Goal: Task Accomplishment & Management: Manage account settings

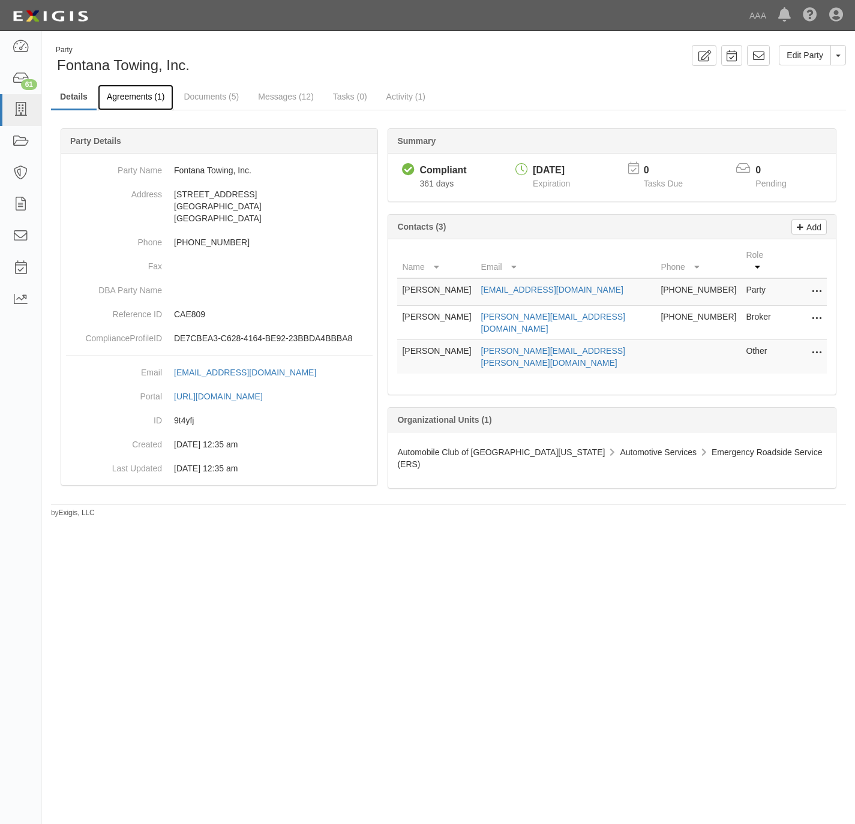
click at [123, 97] on link "Agreements (1)" at bounding box center [136, 98] width 76 height 26
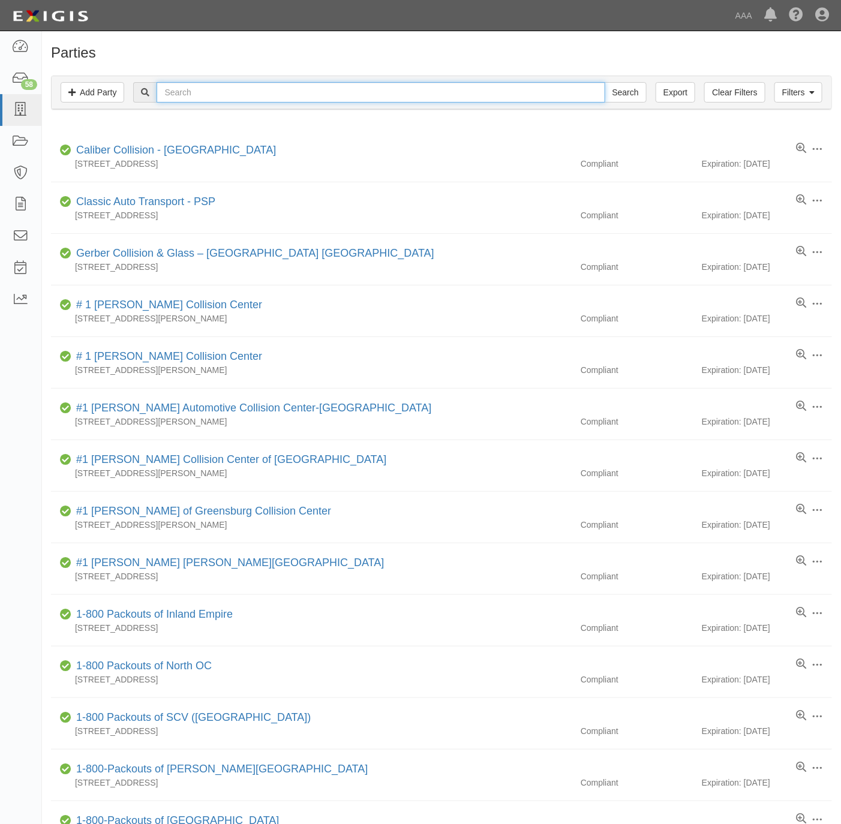
click at [182, 96] on input "text" at bounding box center [381, 92] width 448 height 20
type input "barry's auto"
click at [605, 82] on input "Search" at bounding box center [626, 92] width 42 height 20
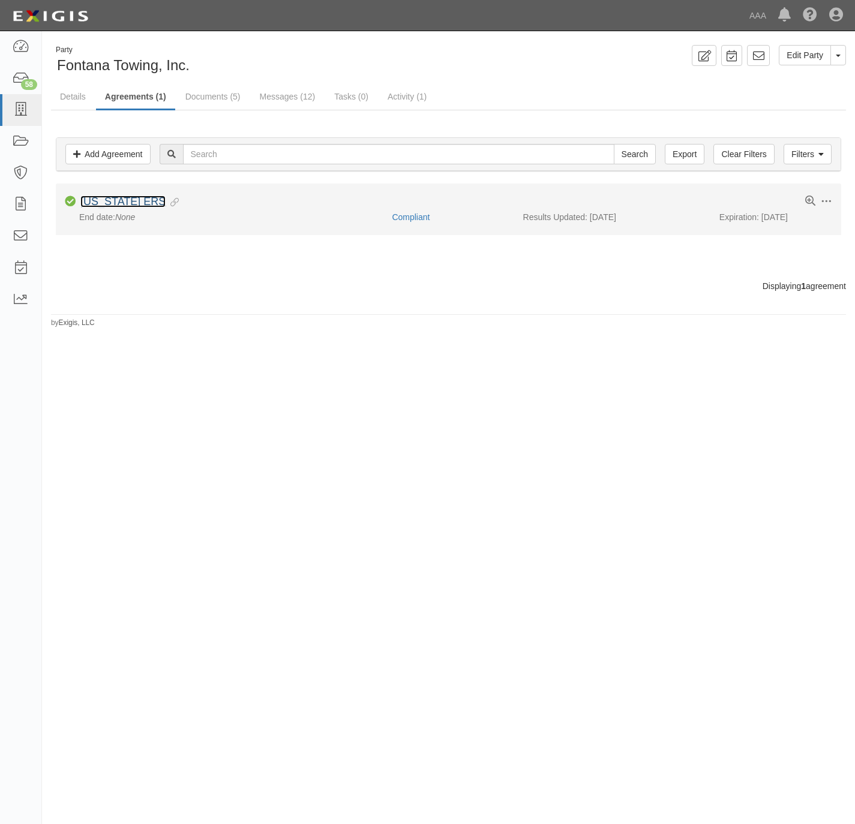
click at [108, 203] on link "California ERS" at bounding box center [122, 202] width 85 height 12
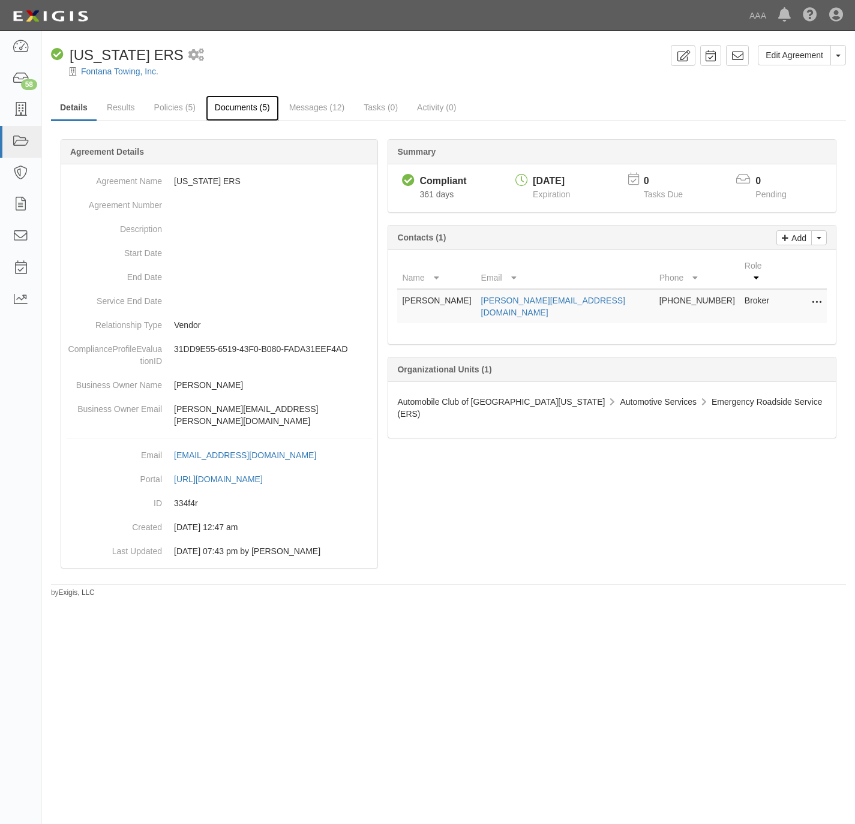
click at [236, 103] on link "Documents (5)" at bounding box center [242, 108] width 73 height 26
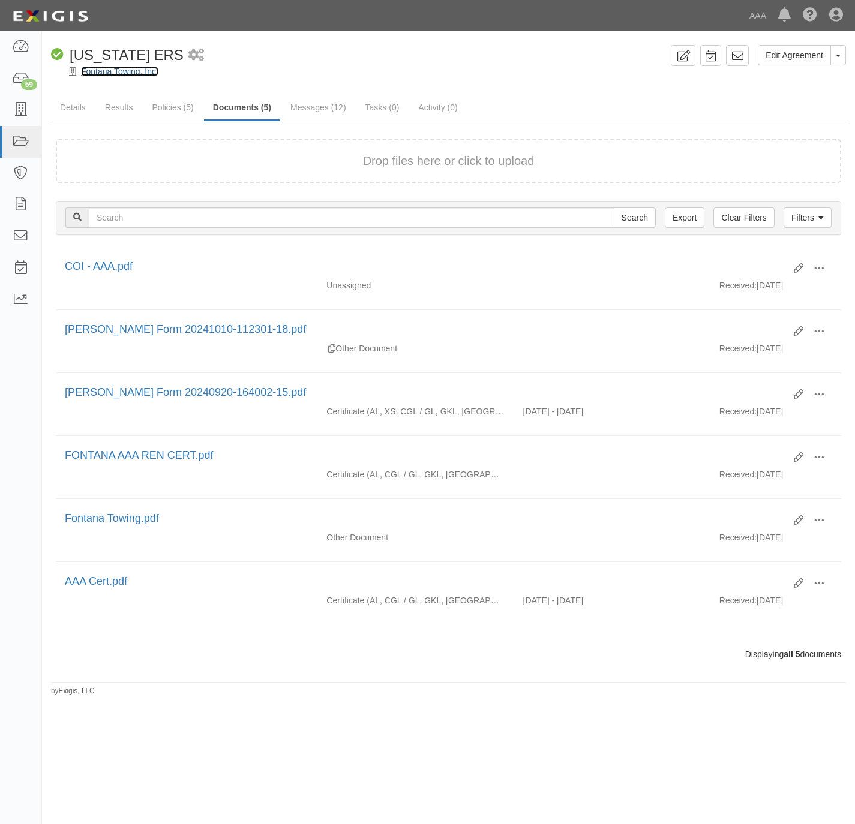
click at [110, 71] on link "Fontana Towing, Inc." at bounding box center [119, 72] width 77 height 10
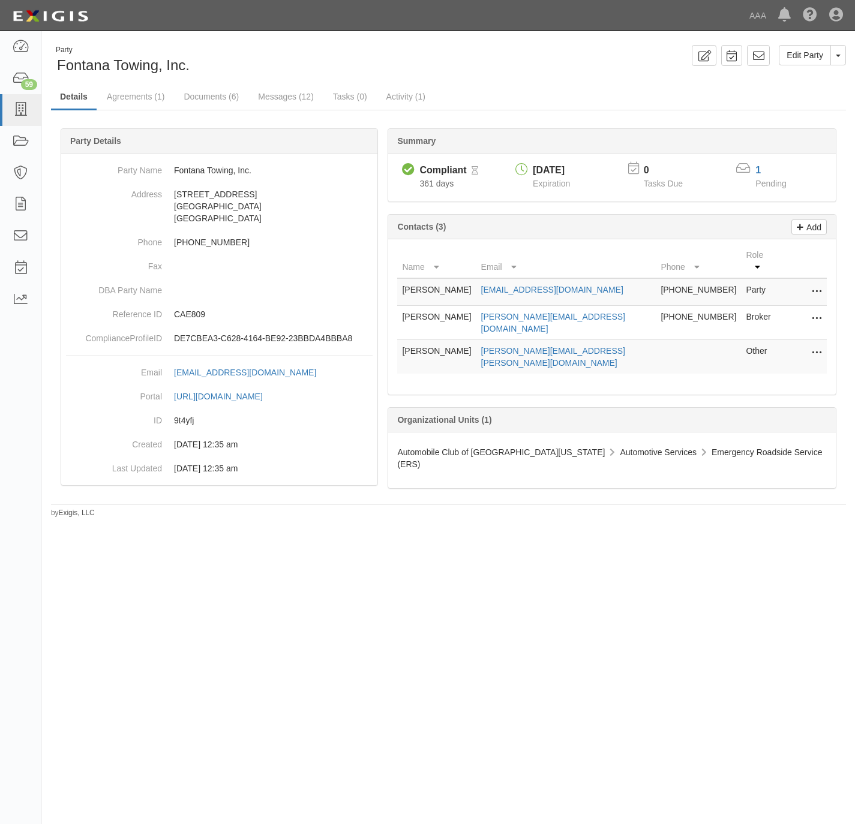
click at [820, 311] on icon at bounding box center [816, 319] width 10 height 16
click at [767, 309] on link "Edit" at bounding box center [773, 316] width 95 height 22
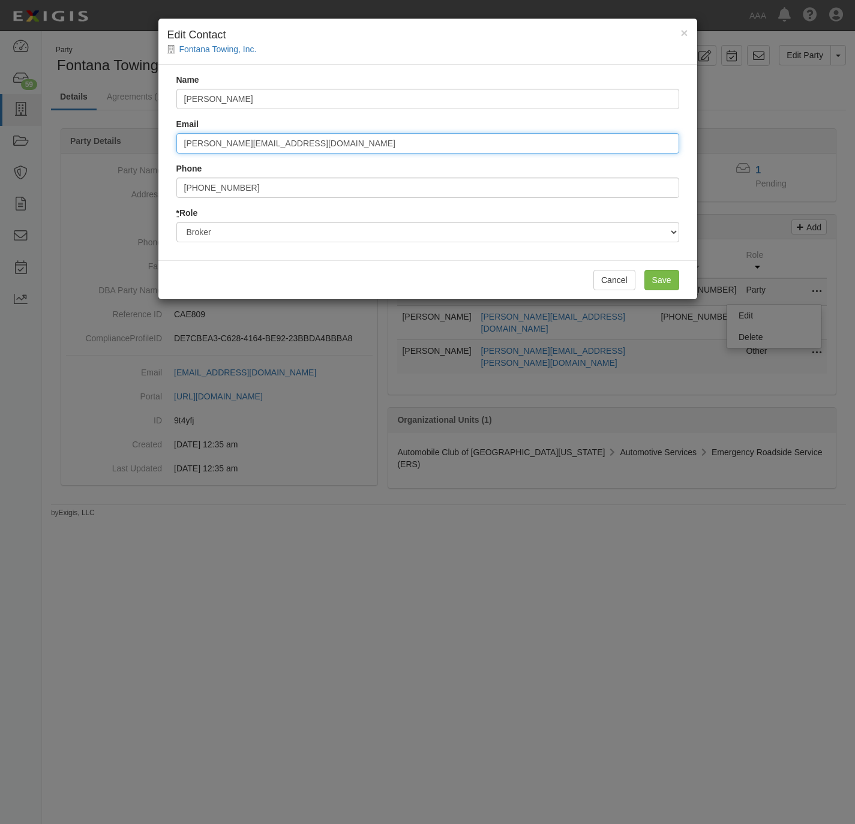
click at [338, 143] on input "jeff@pacific-heritage.com" at bounding box center [427, 143] width 503 height 20
paste input "rubininsuranc"
type input "jeff@rubininsurance.com"
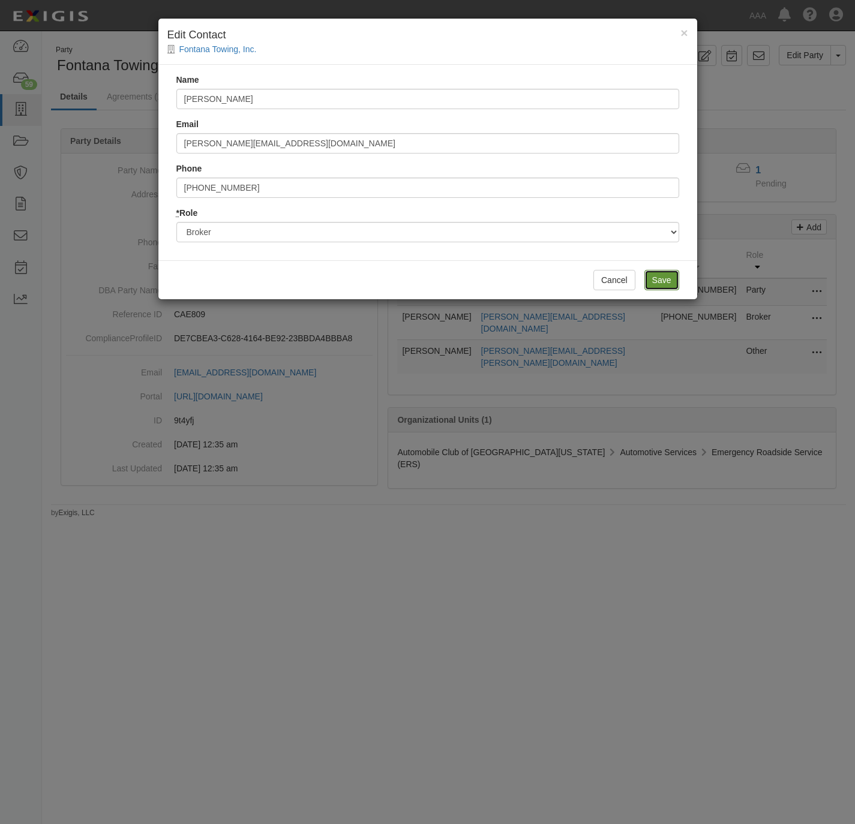
click at [674, 279] on input "Save" at bounding box center [661, 280] width 35 height 20
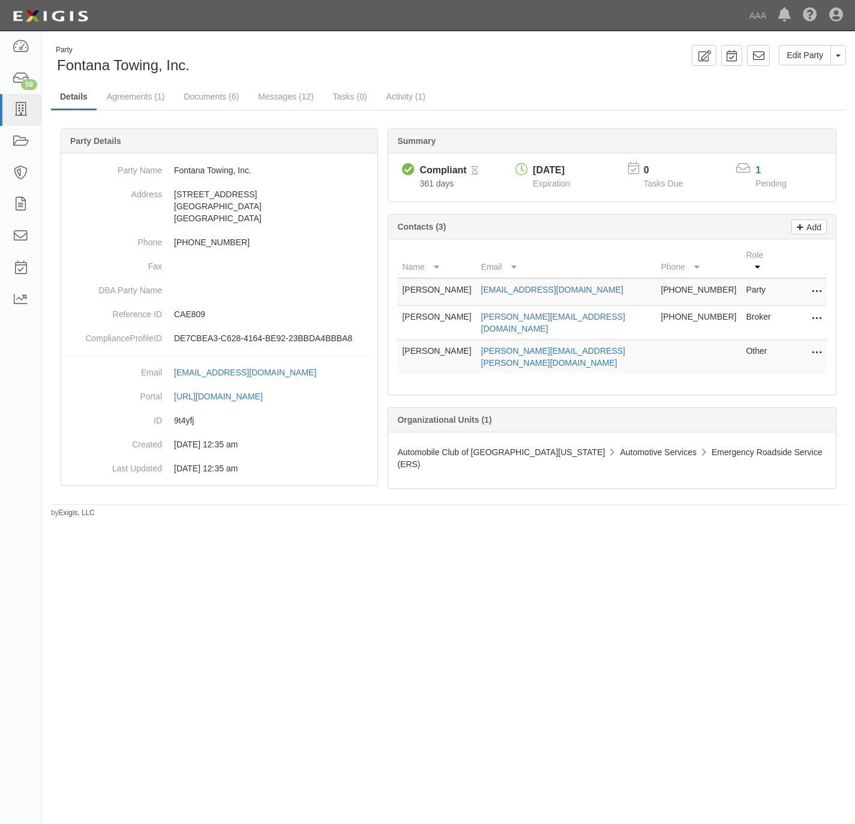
drag, startPoint x: 488, startPoint y: 623, endPoint x: 477, endPoint y: 597, distance: 28.2
click at [488, 621] on div "Party Fontana Towing, Inc. Edit Party Toggle Party Dropdown View Audit Trail Ar…" at bounding box center [427, 407] width 855 height 742
click at [119, 88] on link "Agreements (1)" at bounding box center [136, 98] width 76 height 26
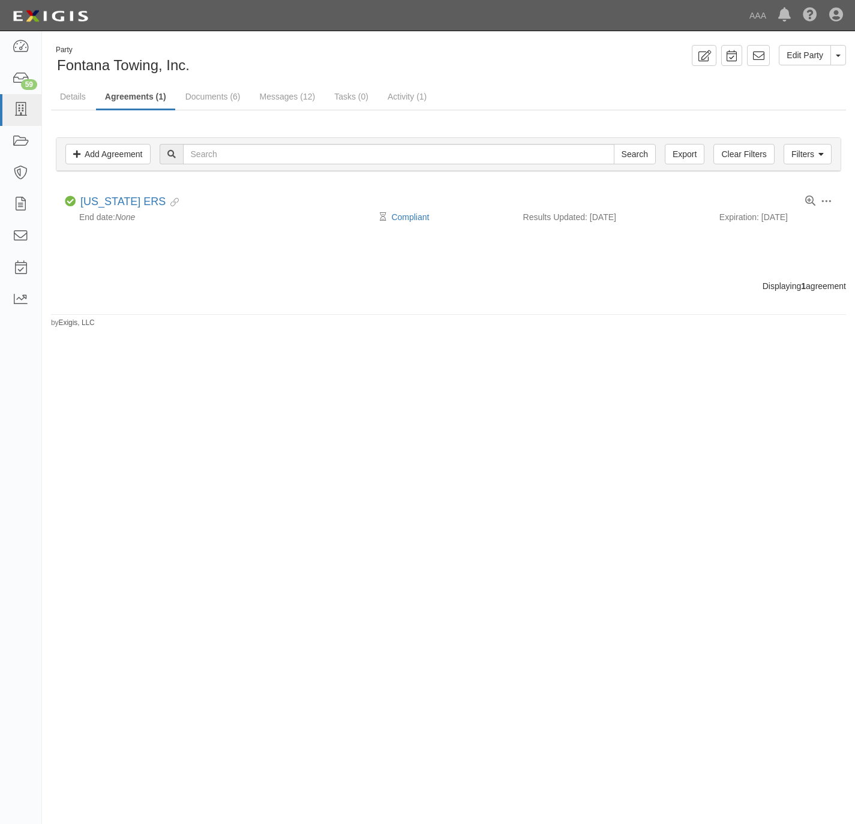
click at [437, 56] on div "Party Fontana Towing, Inc." at bounding box center [245, 60] width 389 height 31
click at [76, 96] on link "Details" at bounding box center [73, 98] width 44 height 26
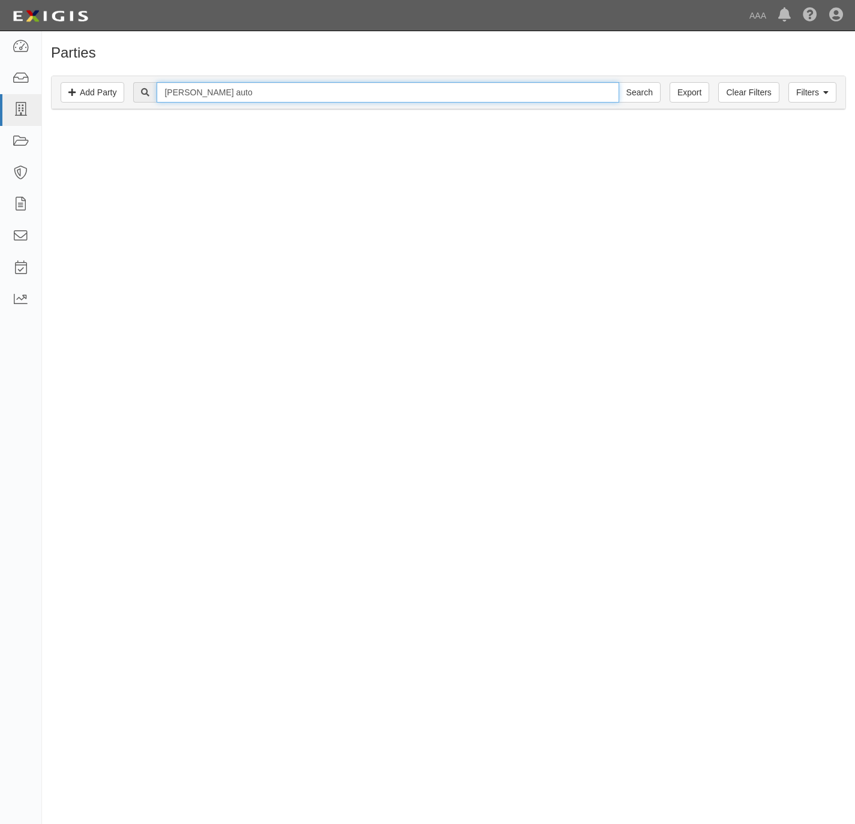
click at [232, 88] on input "barry's auto" at bounding box center [388, 92] width 462 height 20
type input "barry's"
click at [618, 82] on input "Search" at bounding box center [639, 92] width 42 height 20
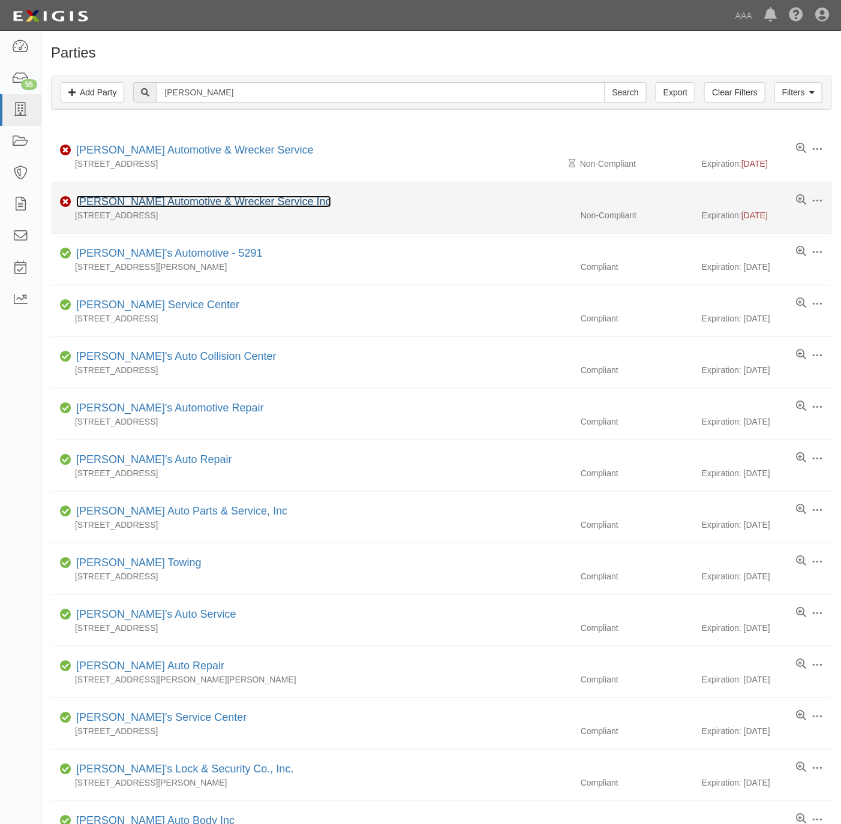
click at [164, 202] on link "Barry's Automotive & Wrecker Service Inc" at bounding box center [203, 202] width 255 height 12
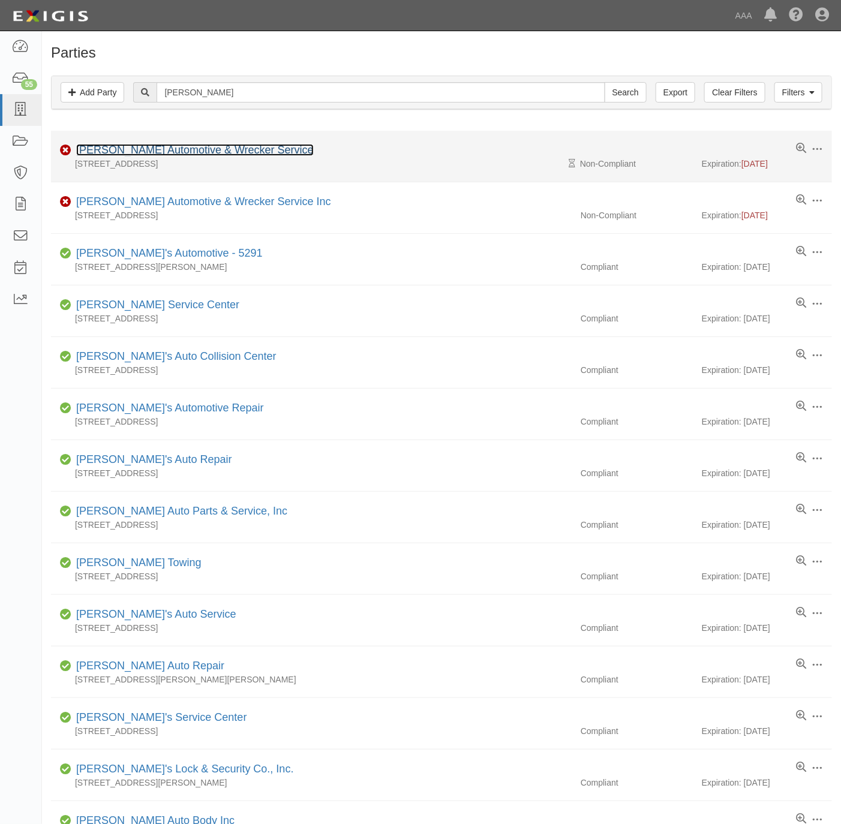
drag, startPoint x: 167, startPoint y: 158, endPoint x: 141, endPoint y: 148, distance: 28.3
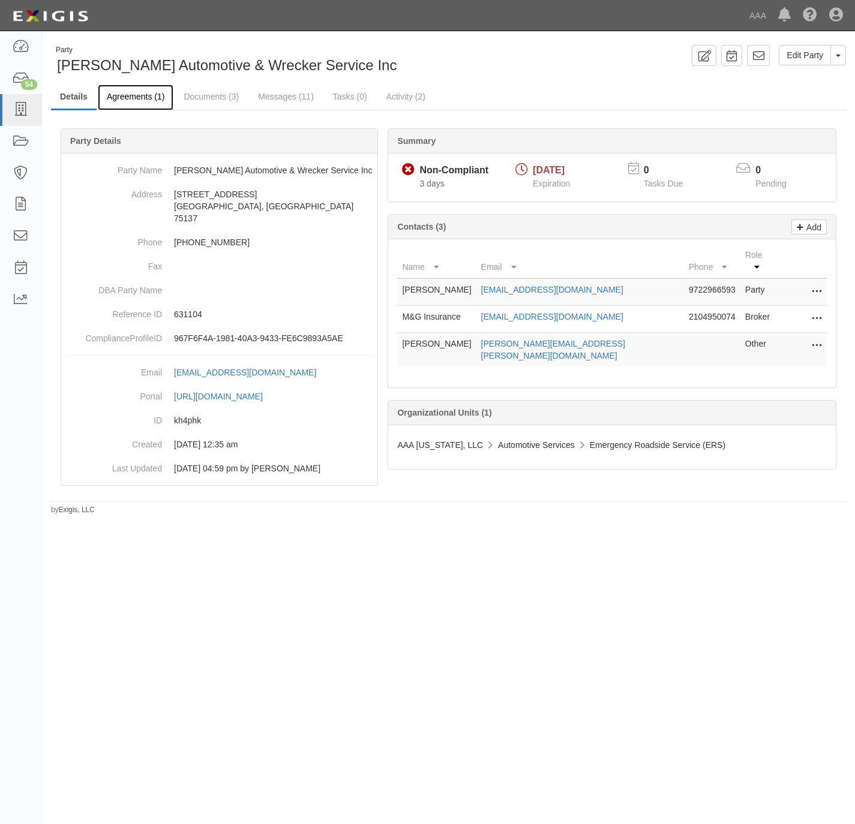
click at [124, 98] on link "Agreements (1)" at bounding box center [136, 98] width 76 height 26
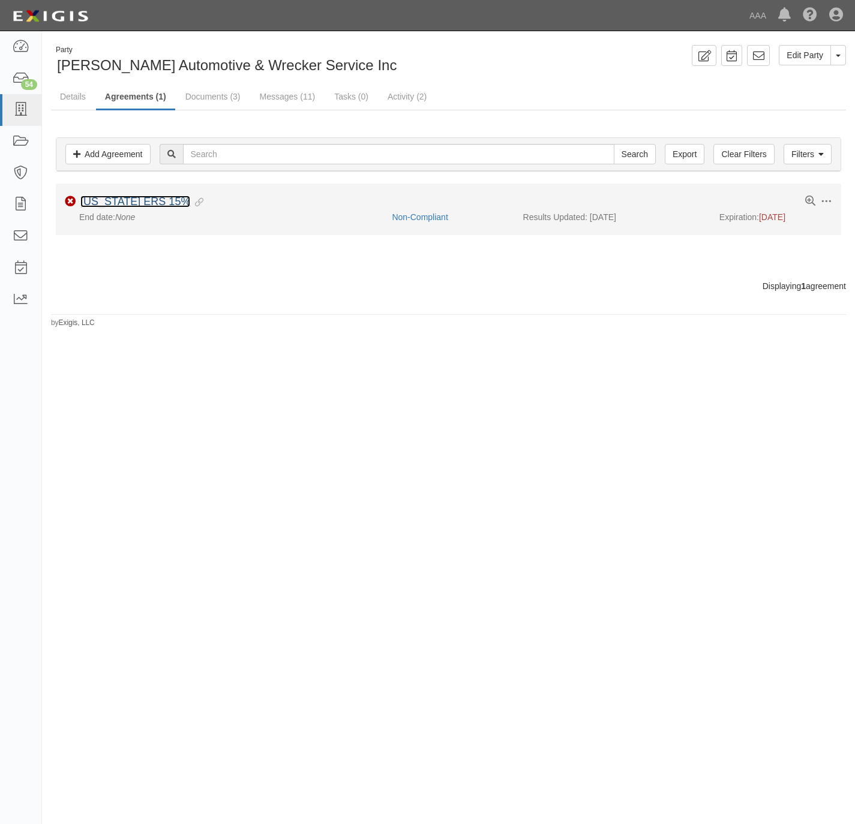
click at [108, 198] on link "[US_STATE] ERS 15%" at bounding box center [135, 202] width 110 height 12
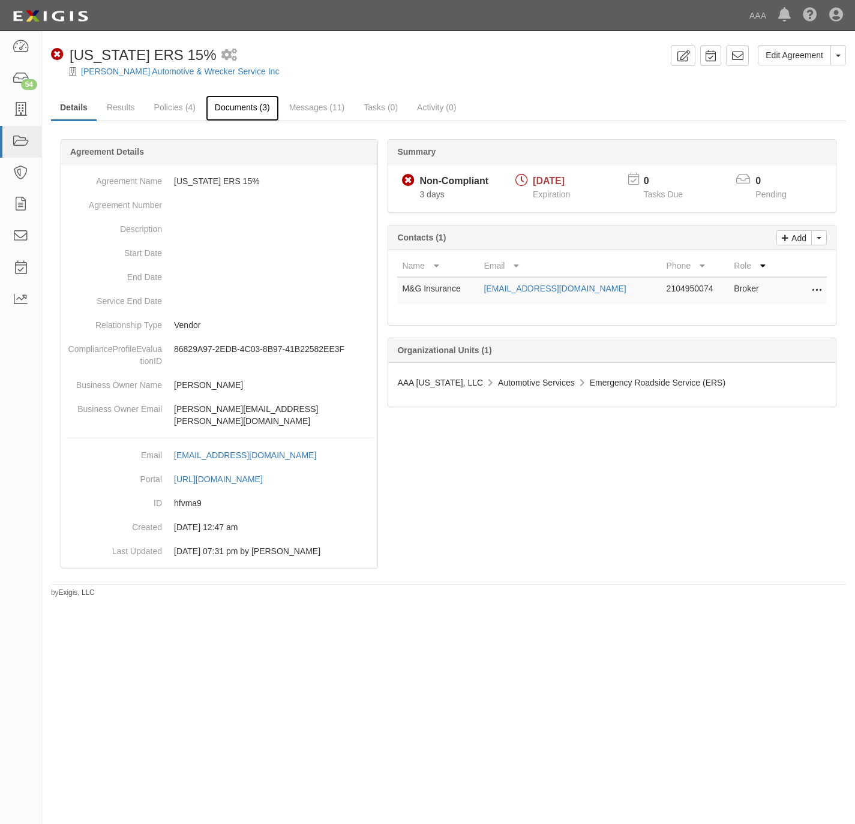
click at [242, 112] on link "Documents (3)" at bounding box center [242, 108] width 73 height 26
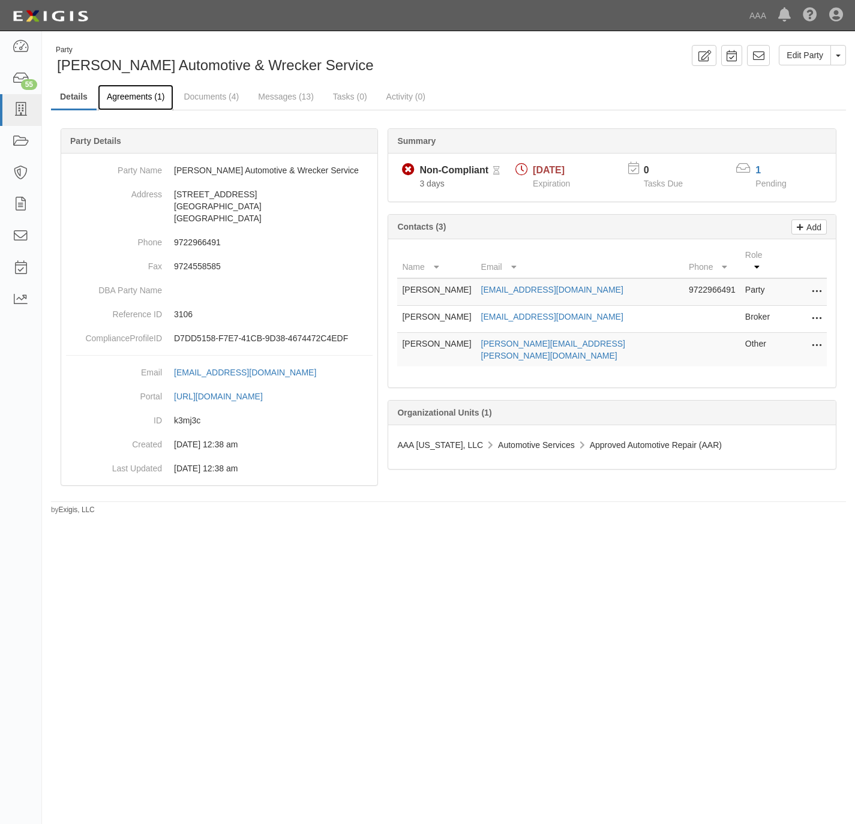
click at [130, 94] on link "Agreements (1)" at bounding box center [136, 98] width 76 height 26
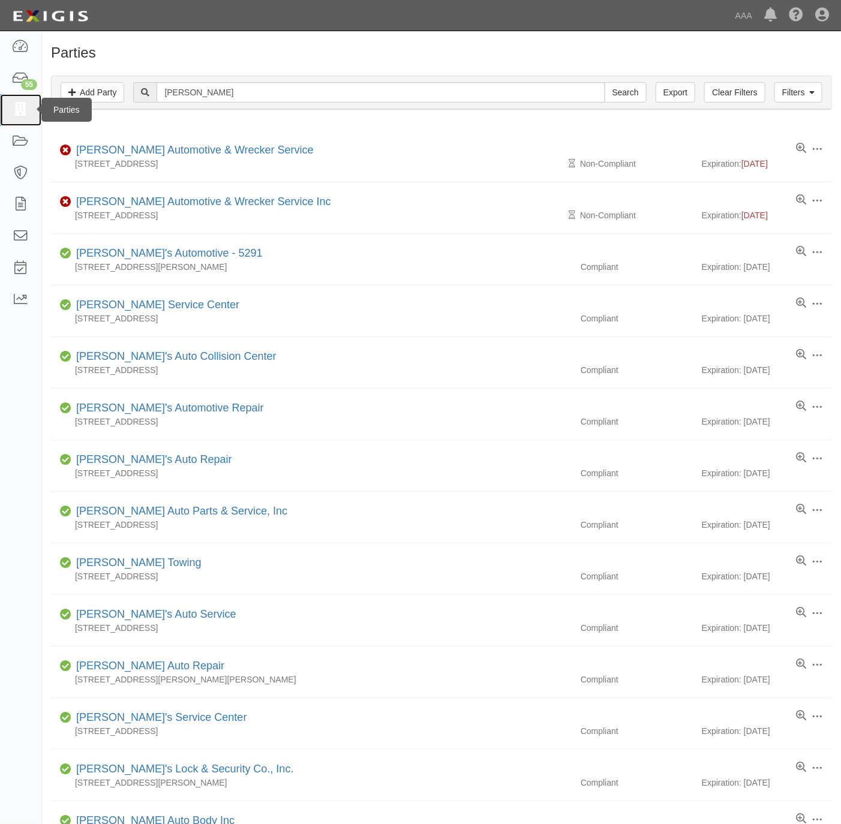
click at [14, 107] on icon at bounding box center [20, 110] width 17 height 14
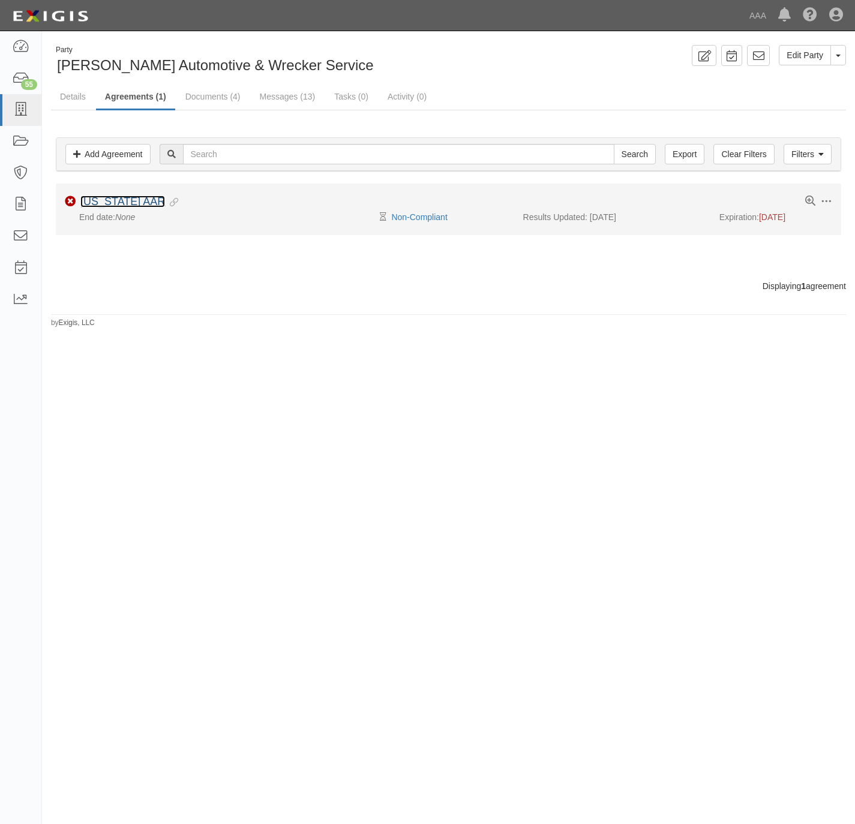
click at [122, 203] on link "[US_STATE] AAR" at bounding box center [122, 202] width 85 height 12
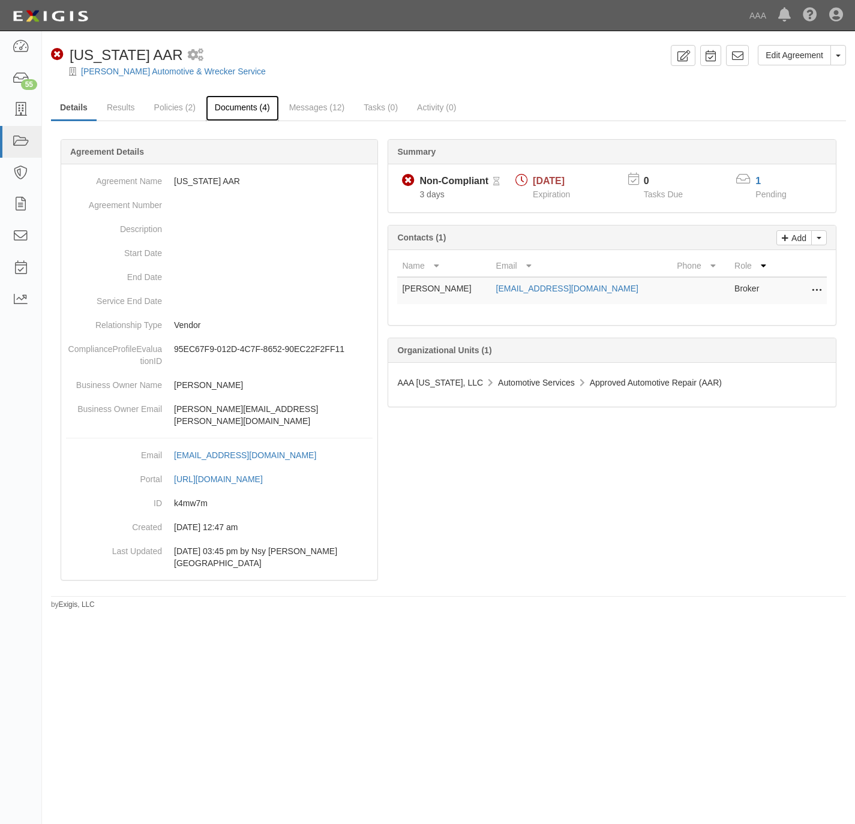
click at [243, 103] on link "Documents (4)" at bounding box center [242, 108] width 73 height 26
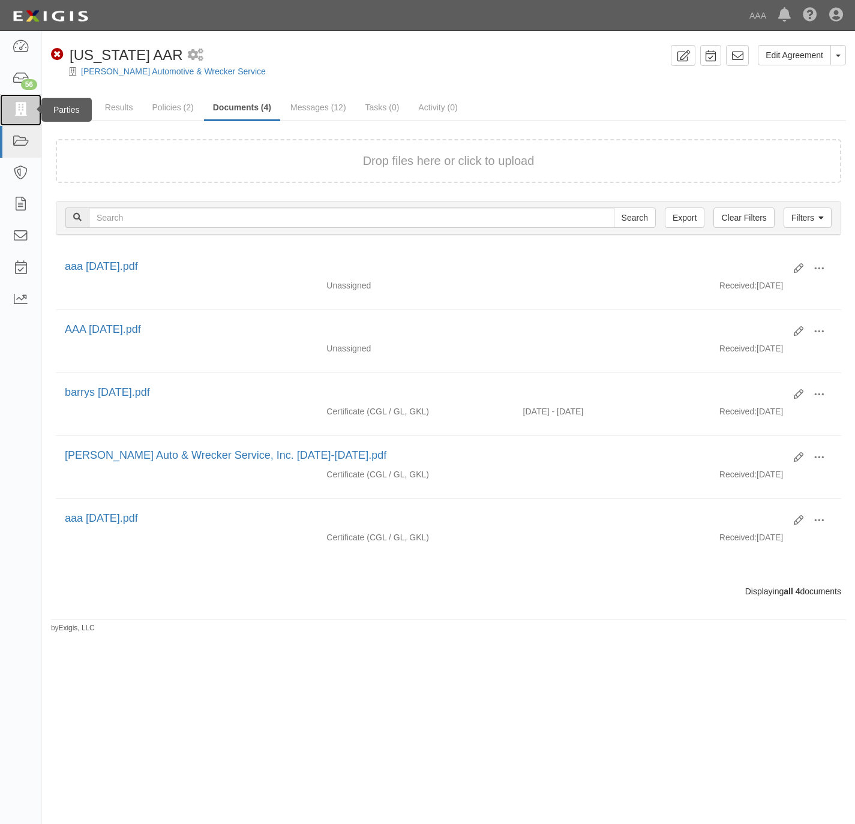
click at [19, 105] on icon at bounding box center [20, 110] width 17 height 14
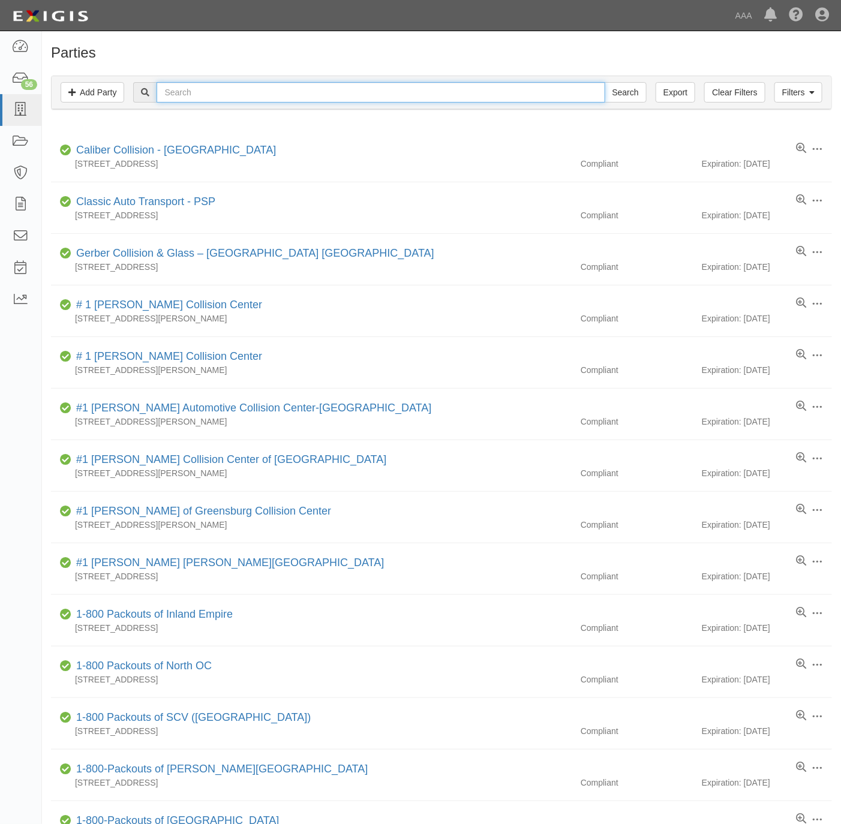
click at [220, 96] on input "text" at bounding box center [381, 92] width 448 height 20
paste input "[PERSON_NAME] Automotive"
type input "[PERSON_NAME] Automotive"
click at [605, 82] on input "Search" at bounding box center [626, 92] width 42 height 20
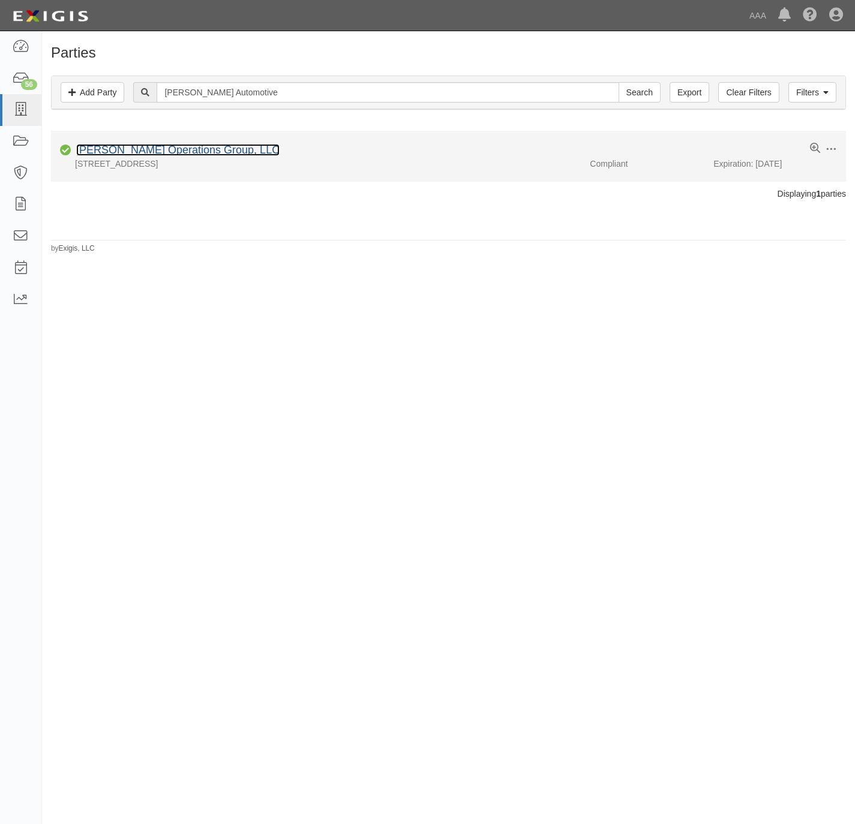
click at [148, 153] on link "[PERSON_NAME] Operations Group, LLC" at bounding box center [177, 150] width 203 height 12
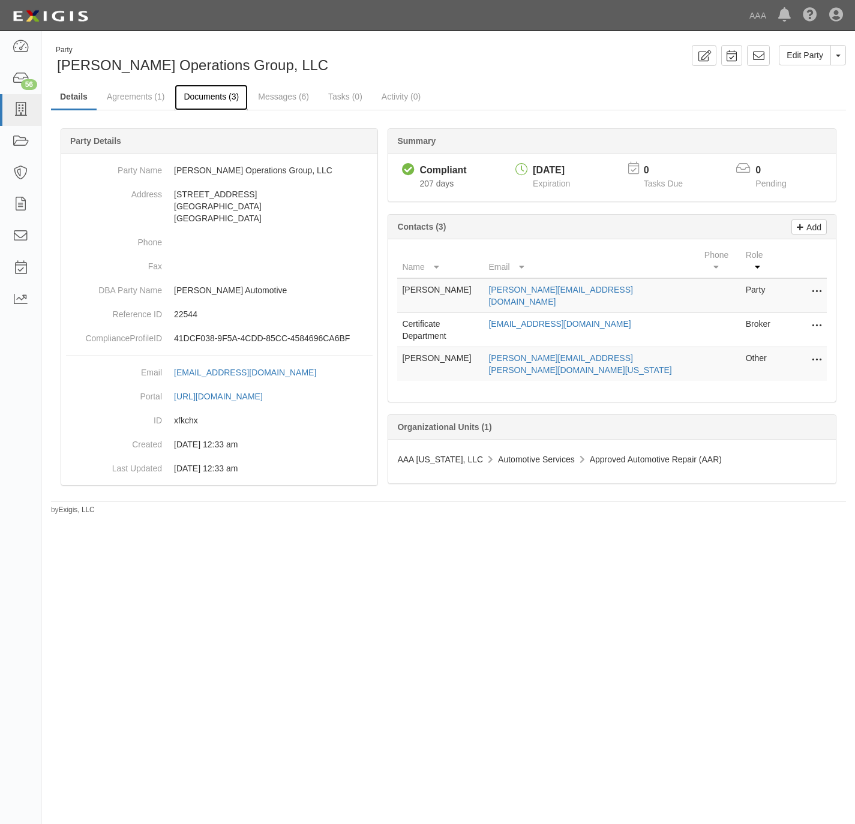
click at [206, 92] on link "Documents (3)" at bounding box center [211, 98] width 73 height 26
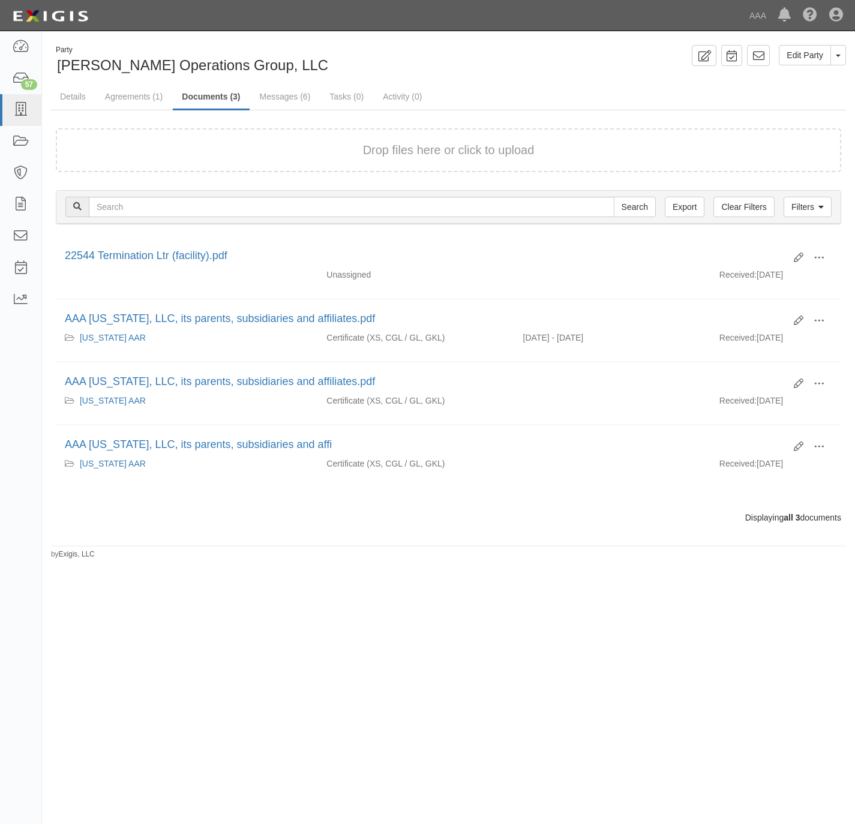
click at [377, 158] on button "Drop files here or click to upload" at bounding box center [449, 150] width 172 height 17
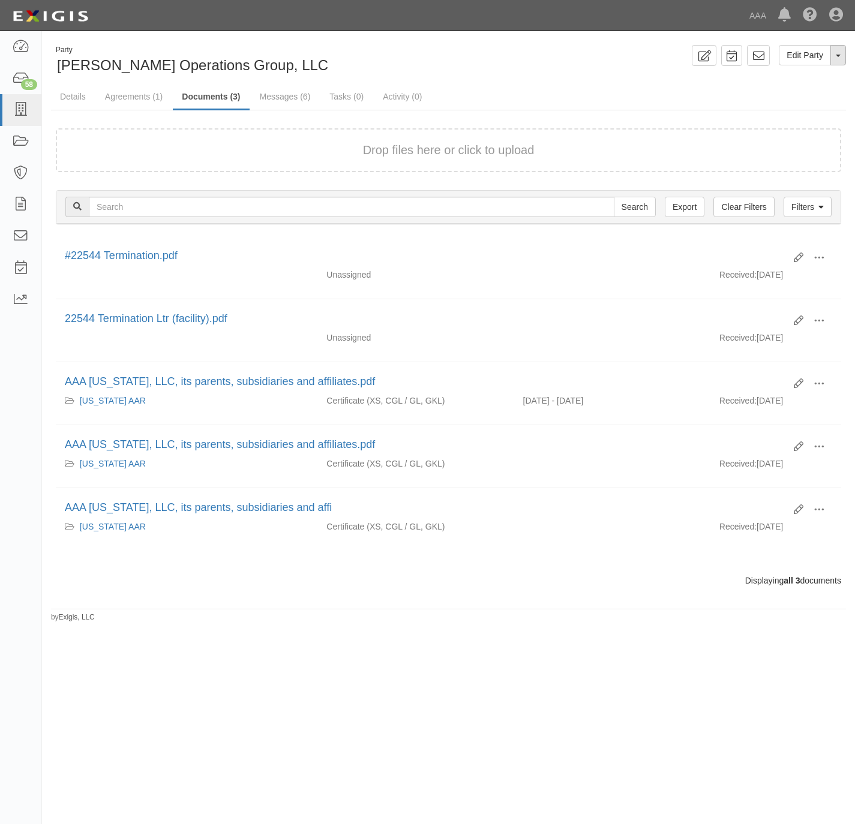
click at [844, 55] on button "Toggle Party Dropdown" at bounding box center [838, 55] width 16 height 20
click at [797, 96] on link "Archive Party" at bounding box center [797, 94] width 95 height 16
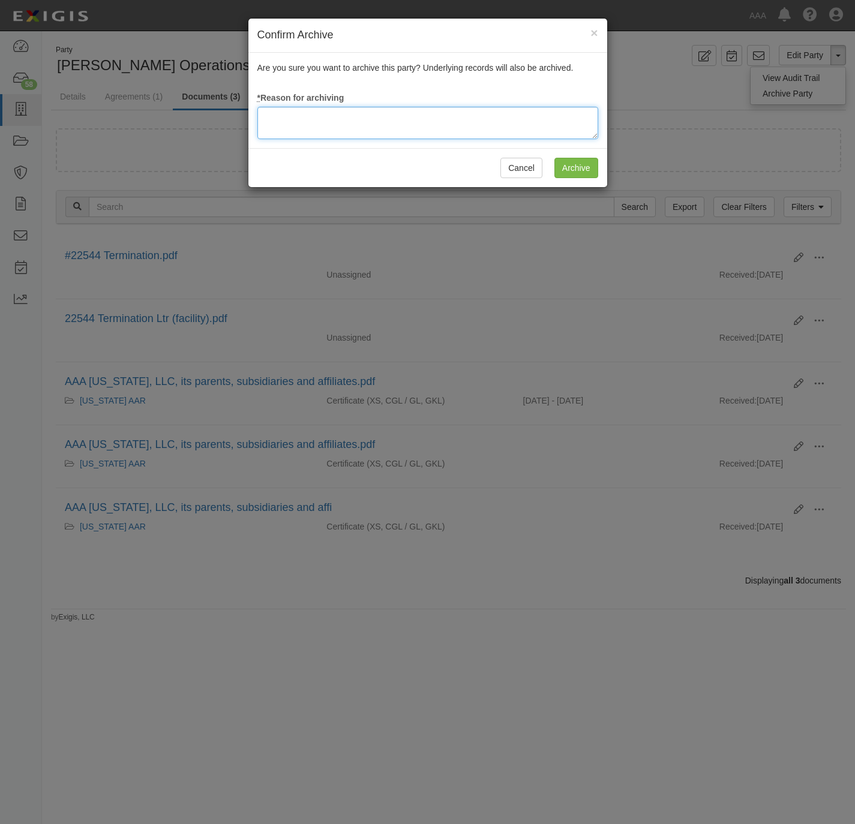
click at [441, 124] on textarea at bounding box center [427, 123] width 341 height 32
type textarea "Station Terminated."
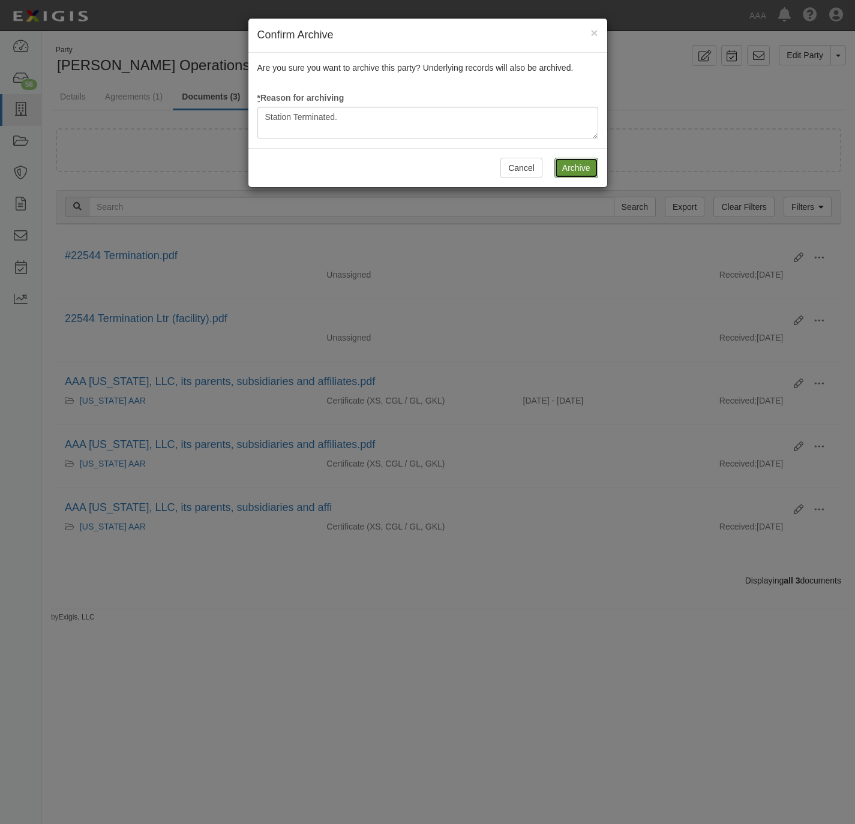
click at [592, 169] on input "Archive" at bounding box center [576, 168] width 44 height 20
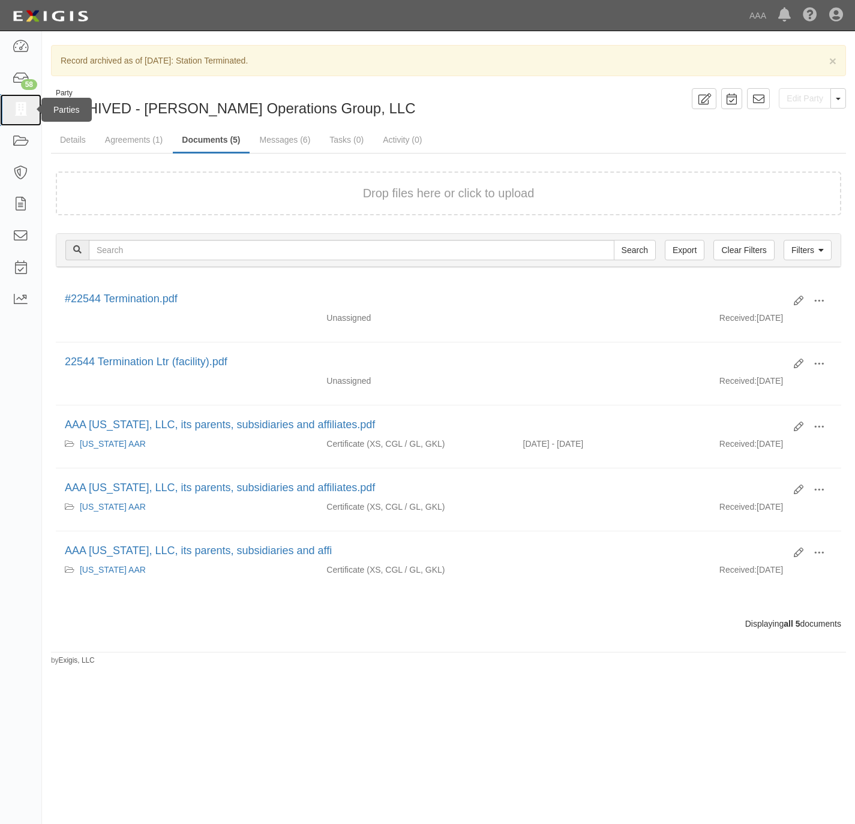
click at [19, 105] on icon at bounding box center [20, 110] width 17 height 14
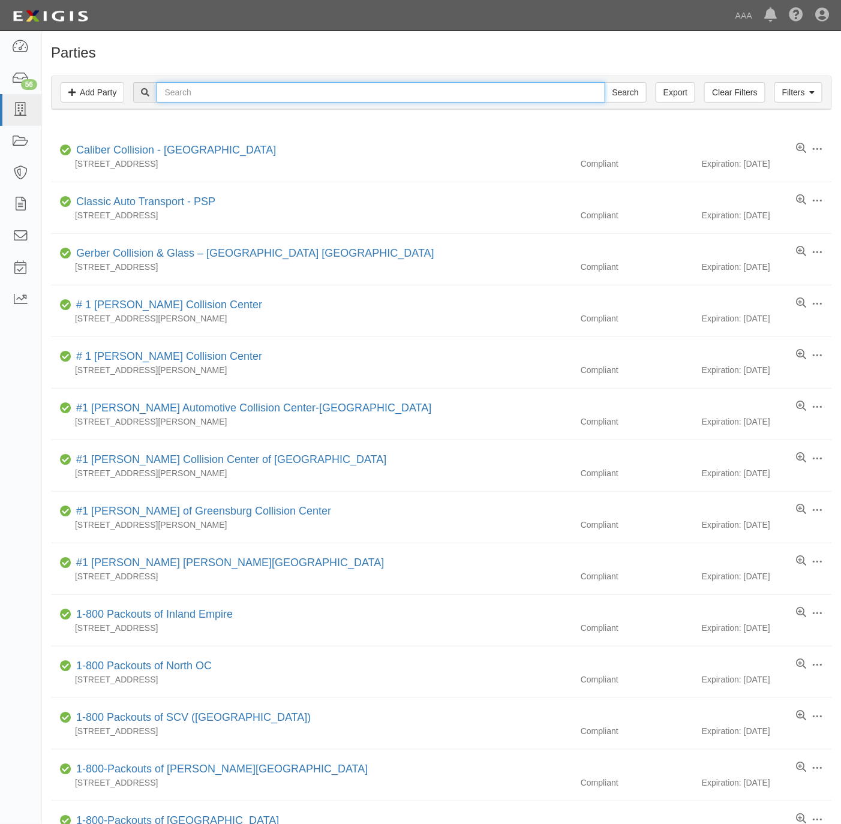
click at [193, 95] on input "text" at bounding box center [381, 92] width 448 height 20
paste input "West Hills Towing & Transport L.L.C. - PSP"
type input "West Hills Towing & Transport L.L.C. - PSP"
click at [639, 88] on input "Search" at bounding box center [626, 92] width 42 height 20
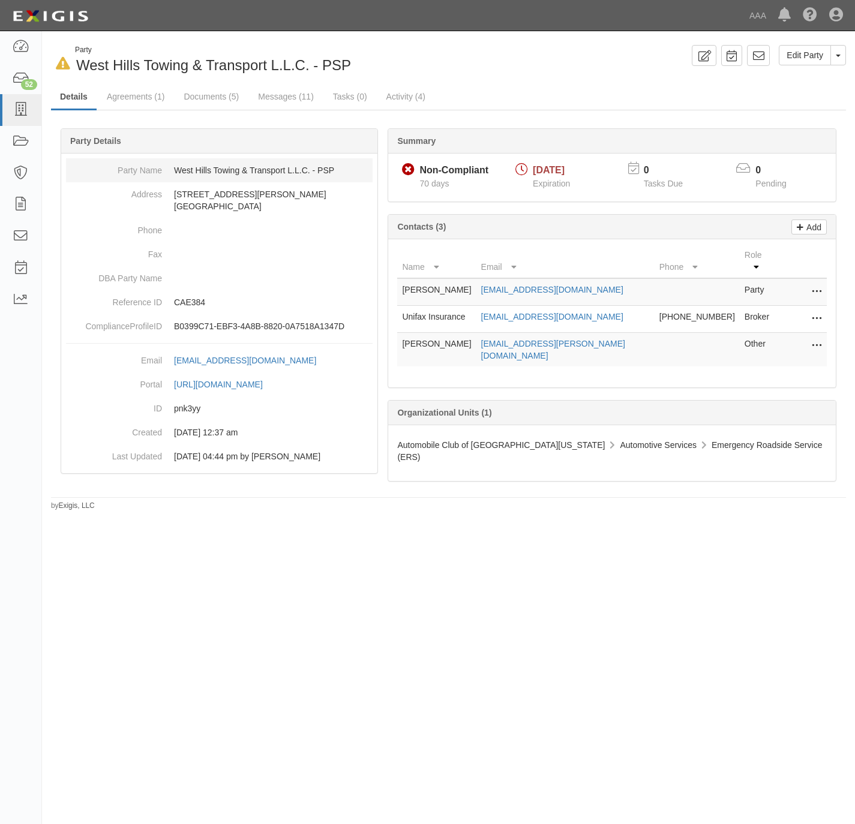
click at [207, 178] on dd "West Hills Towing & Transport L.L.C. - PSP" at bounding box center [219, 170] width 306 height 24
drag, startPoint x: 207, startPoint y: 178, endPoint x: 209, endPoint y: 171, distance: 7.6
click at [209, 171] on dd "West Hills Towing & Transport L.L.C. - PSP" at bounding box center [219, 170] width 306 height 24
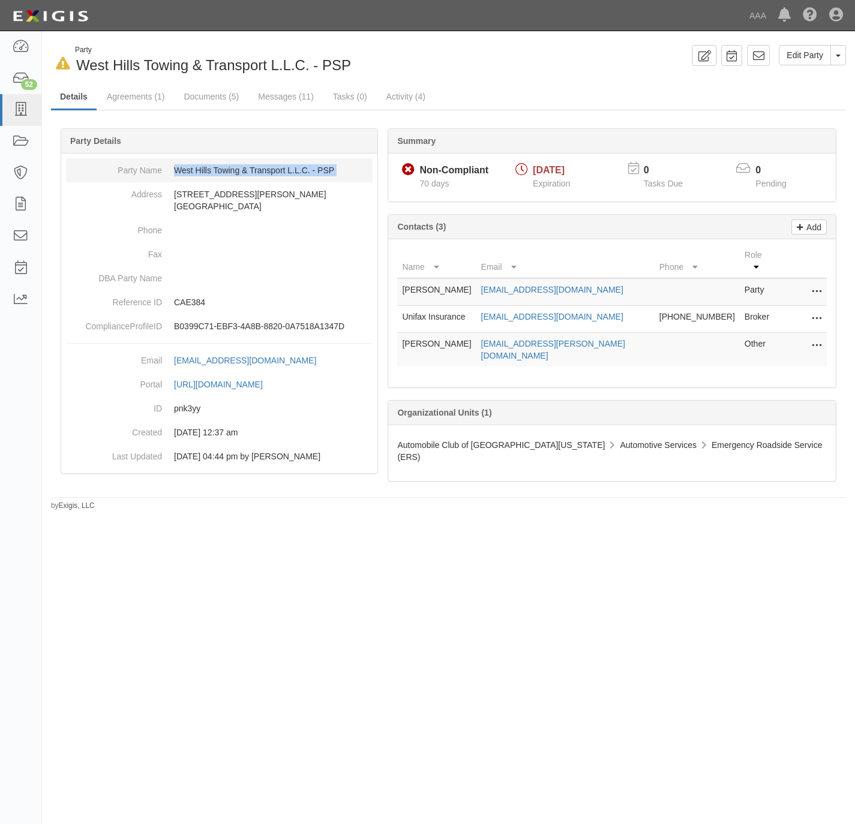
click at [209, 171] on dd "West Hills Towing & Transport L.L.C. - PSP" at bounding box center [219, 170] width 306 height 24
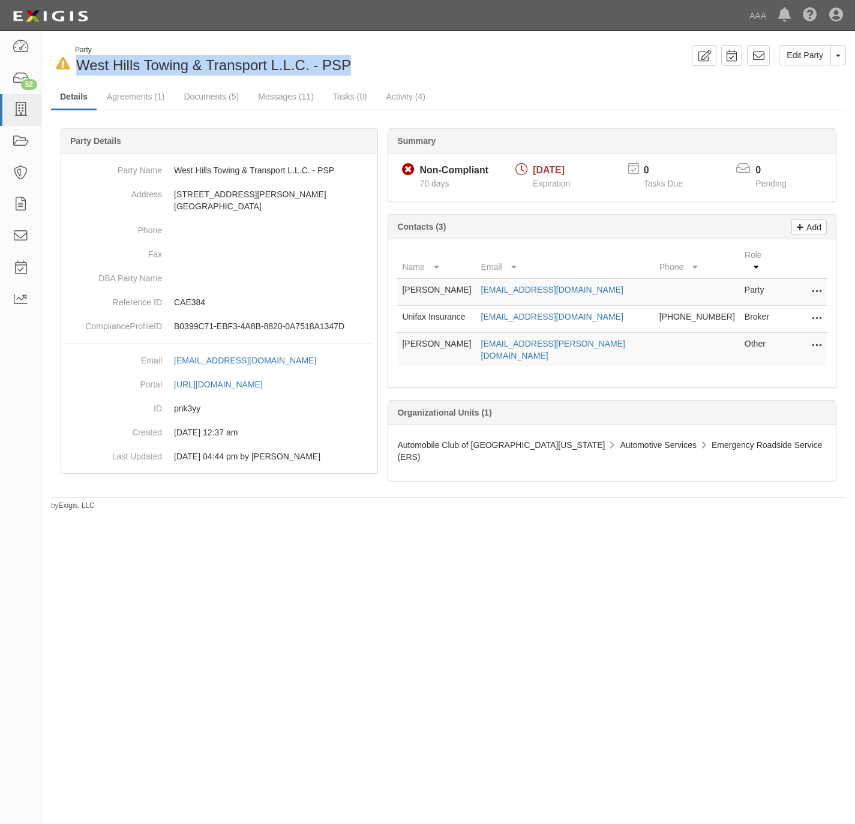
drag, startPoint x: 366, startPoint y: 61, endPoint x: 150, endPoint y: 53, distance: 216.1
click at [150, 53] on div "In Default since [DATE] Party West Hills Towing & Transport L.L.C. - PSP" at bounding box center [245, 60] width 389 height 31
copy div "West Hills Towing & Transport L.L.C. - PSP"
